Goal: Information Seeking & Learning: Check status

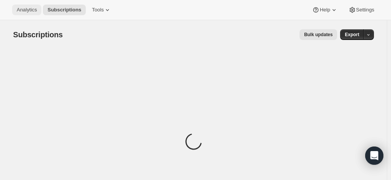
click at [30, 8] on span "Analytics" at bounding box center [27, 10] width 20 height 6
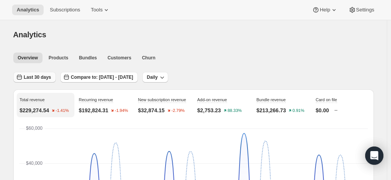
click at [38, 78] on span "Last 30 days" at bounding box center [37, 77] width 27 height 6
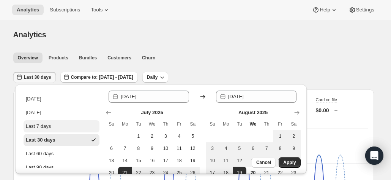
scroll to position [90, 0]
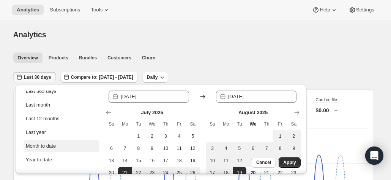
click at [45, 144] on div "Month to date" at bounding box center [41, 146] width 30 height 8
type input "[DATE]"
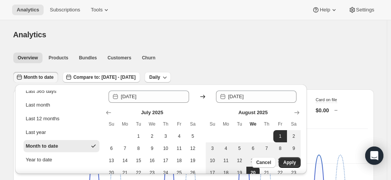
scroll to position [0, 0]
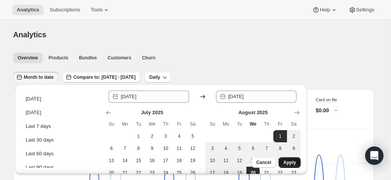
click at [294, 162] on span "Apply" at bounding box center [289, 162] width 13 height 6
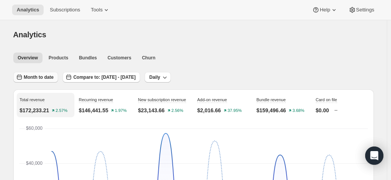
click at [48, 81] on button "Month to date" at bounding box center [35, 77] width 45 height 11
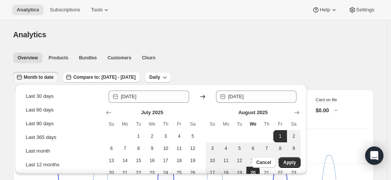
scroll to position [48, 0]
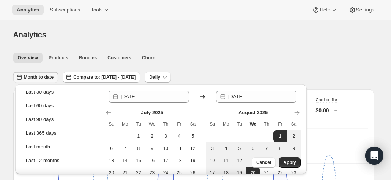
click at [42, 147] on div "Last month" at bounding box center [38, 147] width 24 height 8
type input "[DATE]"
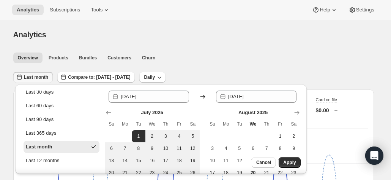
scroll to position [0, 0]
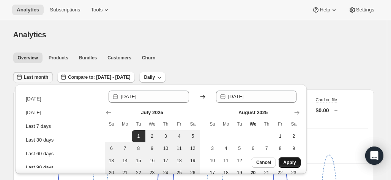
click at [294, 161] on span "Apply" at bounding box center [289, 162] width 13 height 6
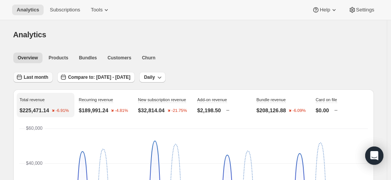
click at [34, 73] on button "Last month" at bounding box center [33, 77] width 40 height 11
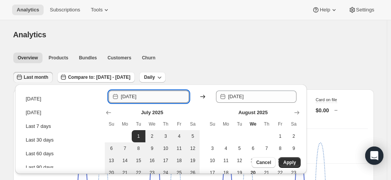
click at [142, 97] on input "[DATE]" at bounding box center [155, 96] width 68 height 12
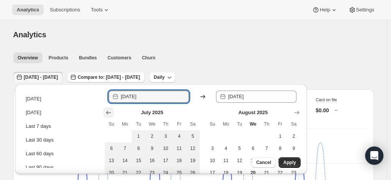
click at [110, 117] on button "Show previous month, June 2025" at bounding box center [108, 112] width 11 height 11
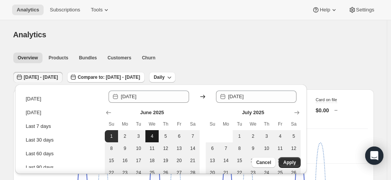
scroll to position [17, 0]
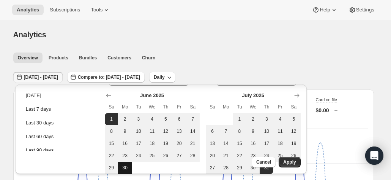
click at [128, 167] on span "30" at bounding box center [125, 167] width 8 height 6
type input "[DATE]"
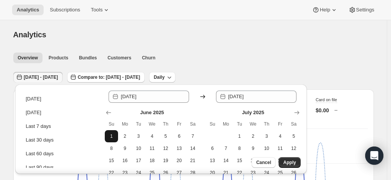
click at [112, 140] on button "1" at bounding box center [112, 136] width 14 height 12
type input "[DATE]"
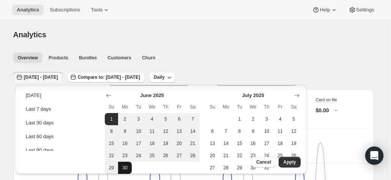
click at [122, 165] on span "30" at bounding box center [125, 167] width 8 height 6
type input "[DATE]"
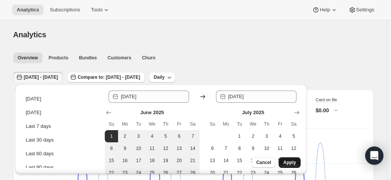
click at [294, 163] on span "Apply" at bounding box center [289, 162] width 13 height 6
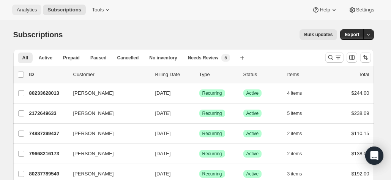
click at [23, 5] on button "Analytics" at bounding box center [26, 10] width 29 height 11
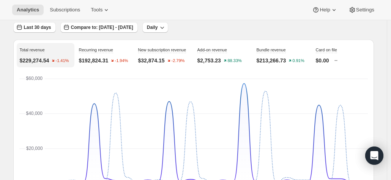
scroll to position [50, 0]
click at [43, 26] on span "Last 30 days" at bounding box center [37, 27] width 27 height 6
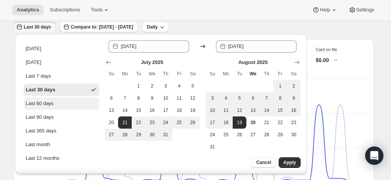
scroll to position [40, 0]
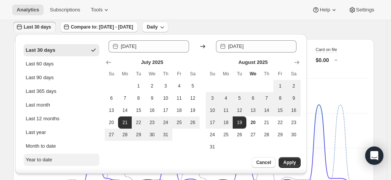
click at [47, 158] on div "Year to date" at bounding box center [39, 160] width 27 height 8
type input "2025-01-01"
type input "[DATE]"
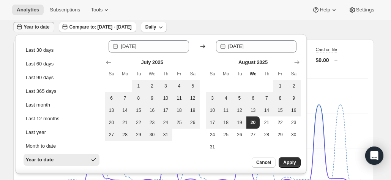
scroll to position [0, 0]
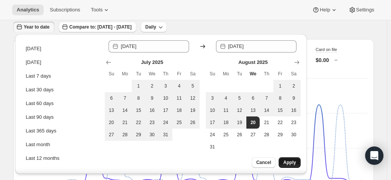
click at [281, 162] on button "Apply" at bounding box center [290, 162] width 22 height 11
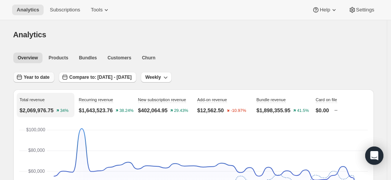
click at [40, 80] on span "Year to date" at bounding box center [37, 77] width 26 height 6
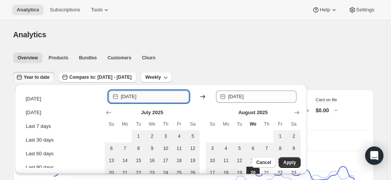
click at [134, 96] on input "2025-01-01" at bounding box center [155, 96] width 68 height 12
type input "2023-01-01"
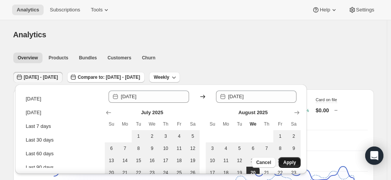
click at [289, 162] on span "Apply" at bounding box center [289, 162] width 13 height 6
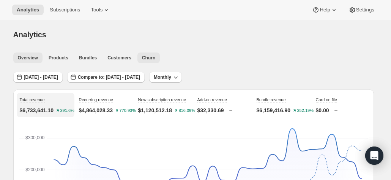
click at [146, 58] on span "Churn" at bounding box center [148, 58] width 13 height 6
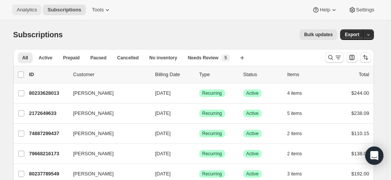
click at [28, 7] on span "Analytics" at bounding box center [27, 10] width 20 height 6
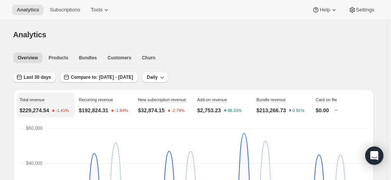
click at [37, 76] on span "Last 30 days" at bounding box center [37, 77] width 27 height 6
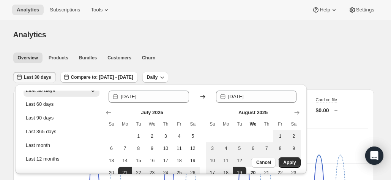
scroll to position [54, 0]
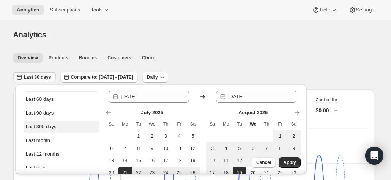
click at [52, 130] on button "Last 365 days" at bounding box center [62, 126] width 76 height 12
type input "2024-08-20"
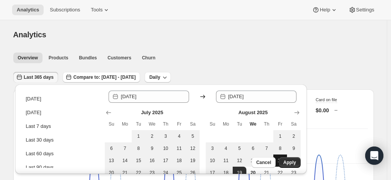
scroll to position [0, 0]
click at [292, 162] on span "Apply" at bounding box center [289, 162] width 13 height 6
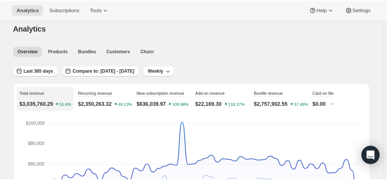
scroll to position [5, 0]
